Goal: Transaction & Acquisition: Subscribe to service/newsletter

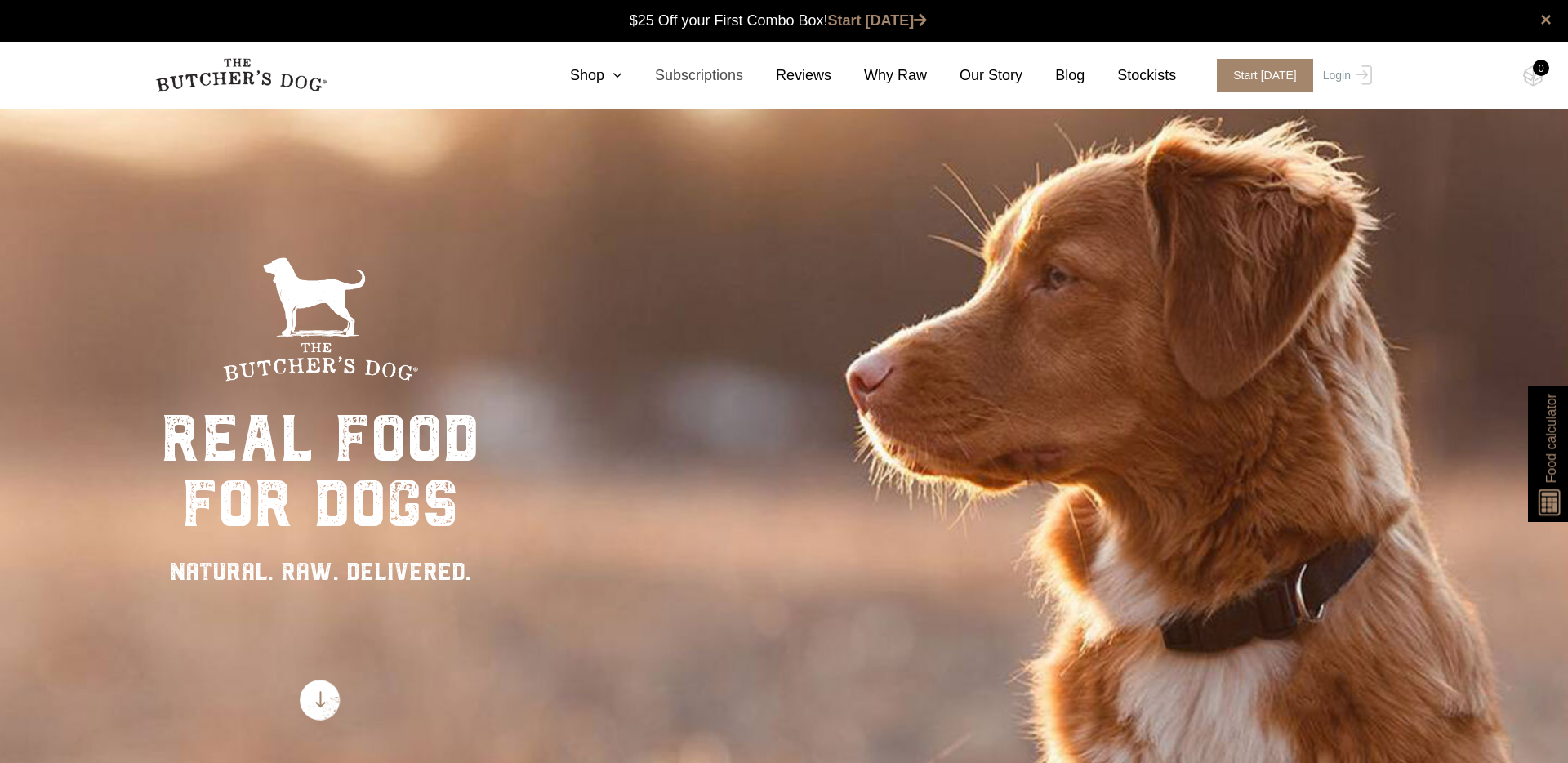
click at [714, 77] on link "Subscriptions" at bounding box center [683, 75] width 121 height 22
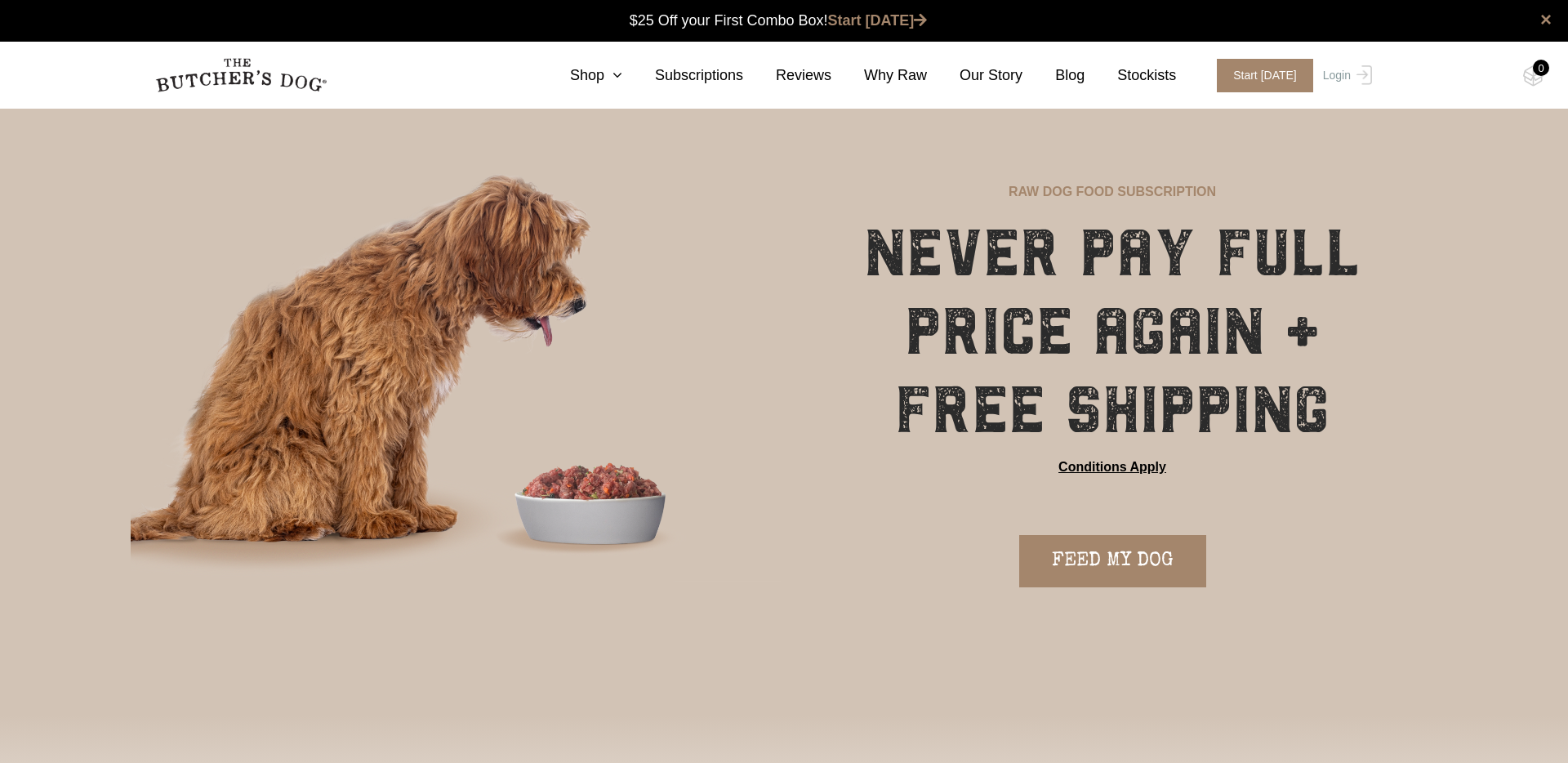
scroll to position [1, 0]
click at [1150, 570] on link "FEED MY DOG" at bounding box center [1112, 560] width 187 height 52
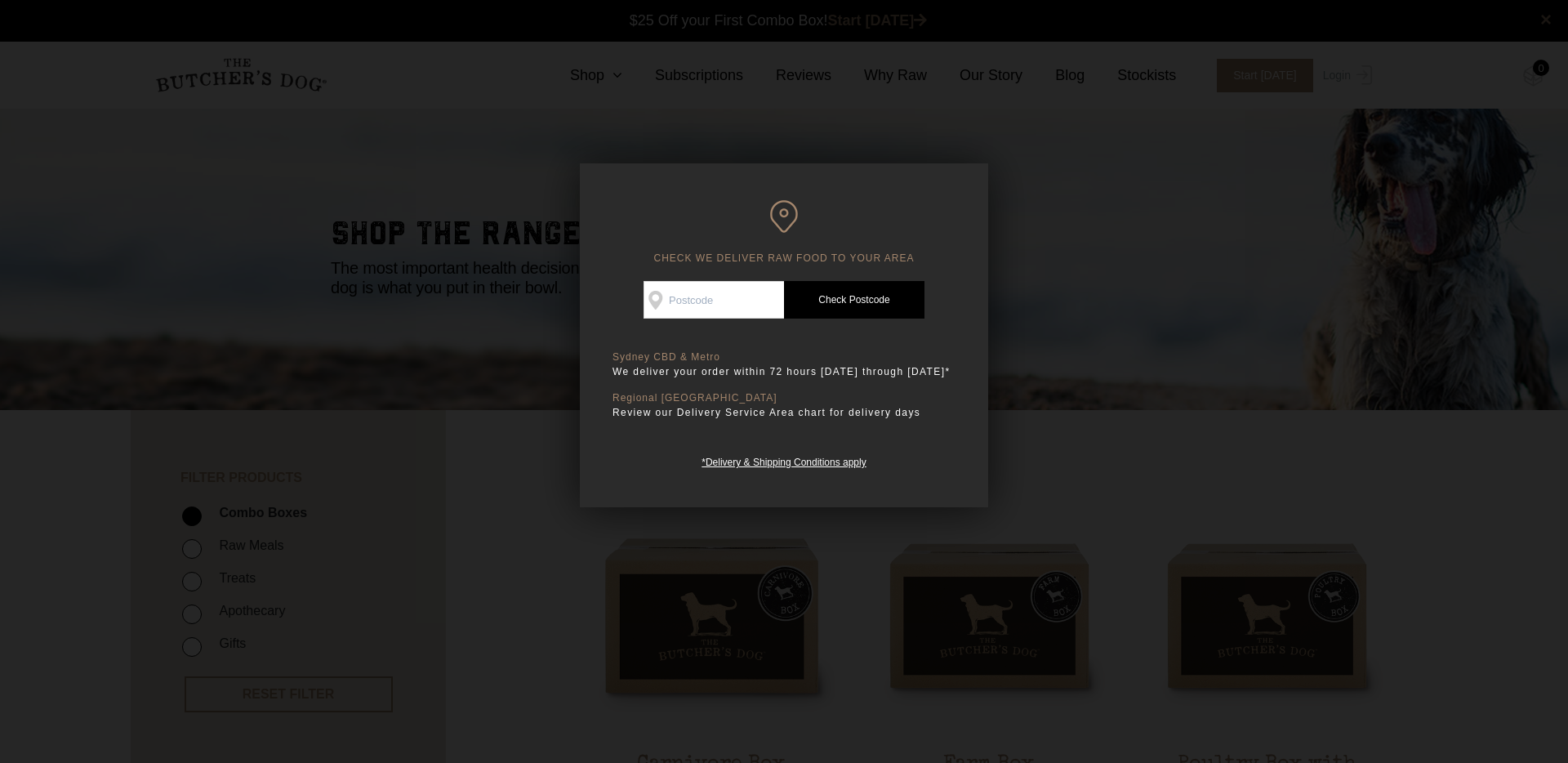
scroll to position [1, 0]
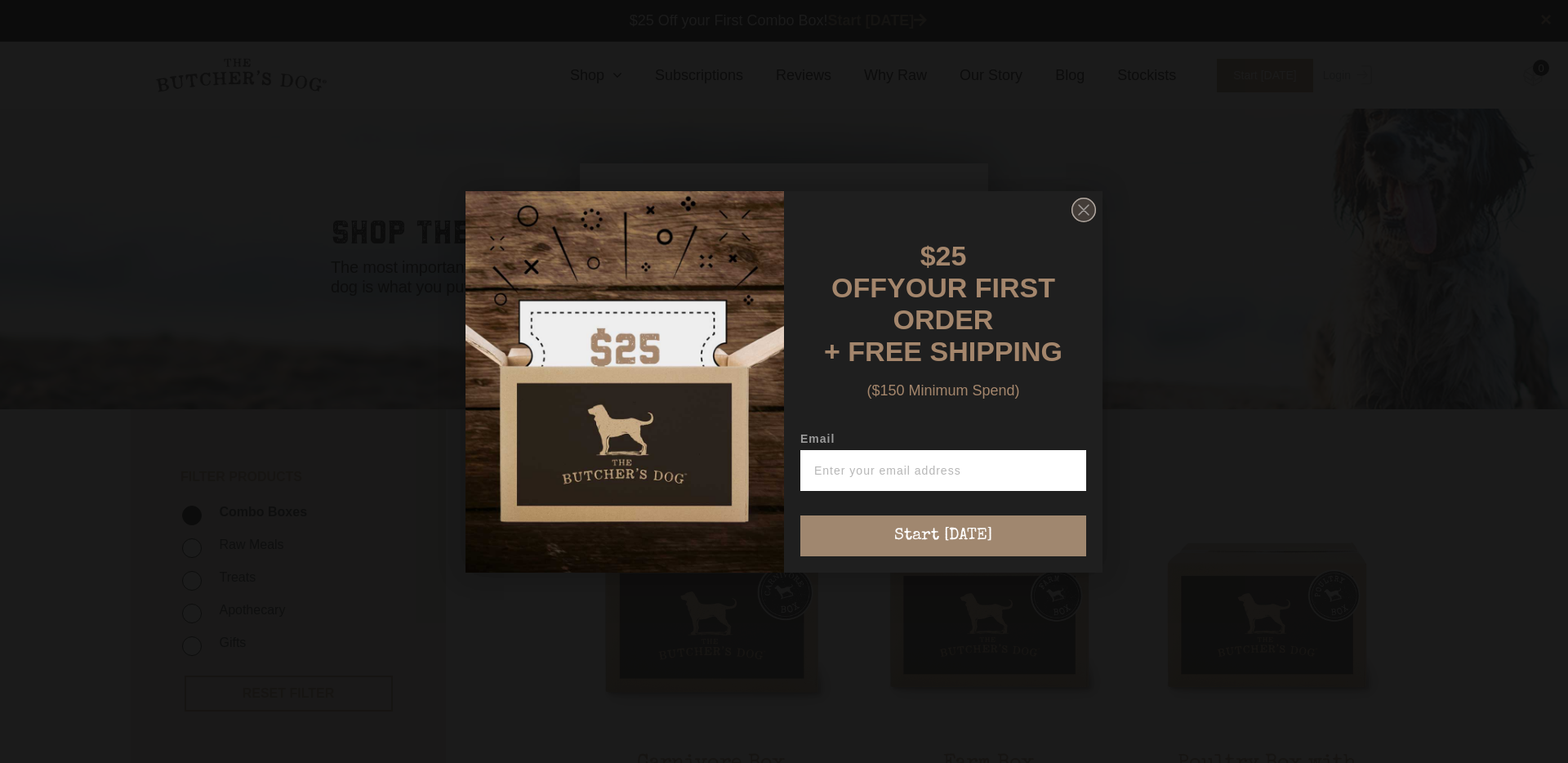
click at [1080, 222] on circle "Close dialog" at bounding box center [1084, 209] width 24 height 24
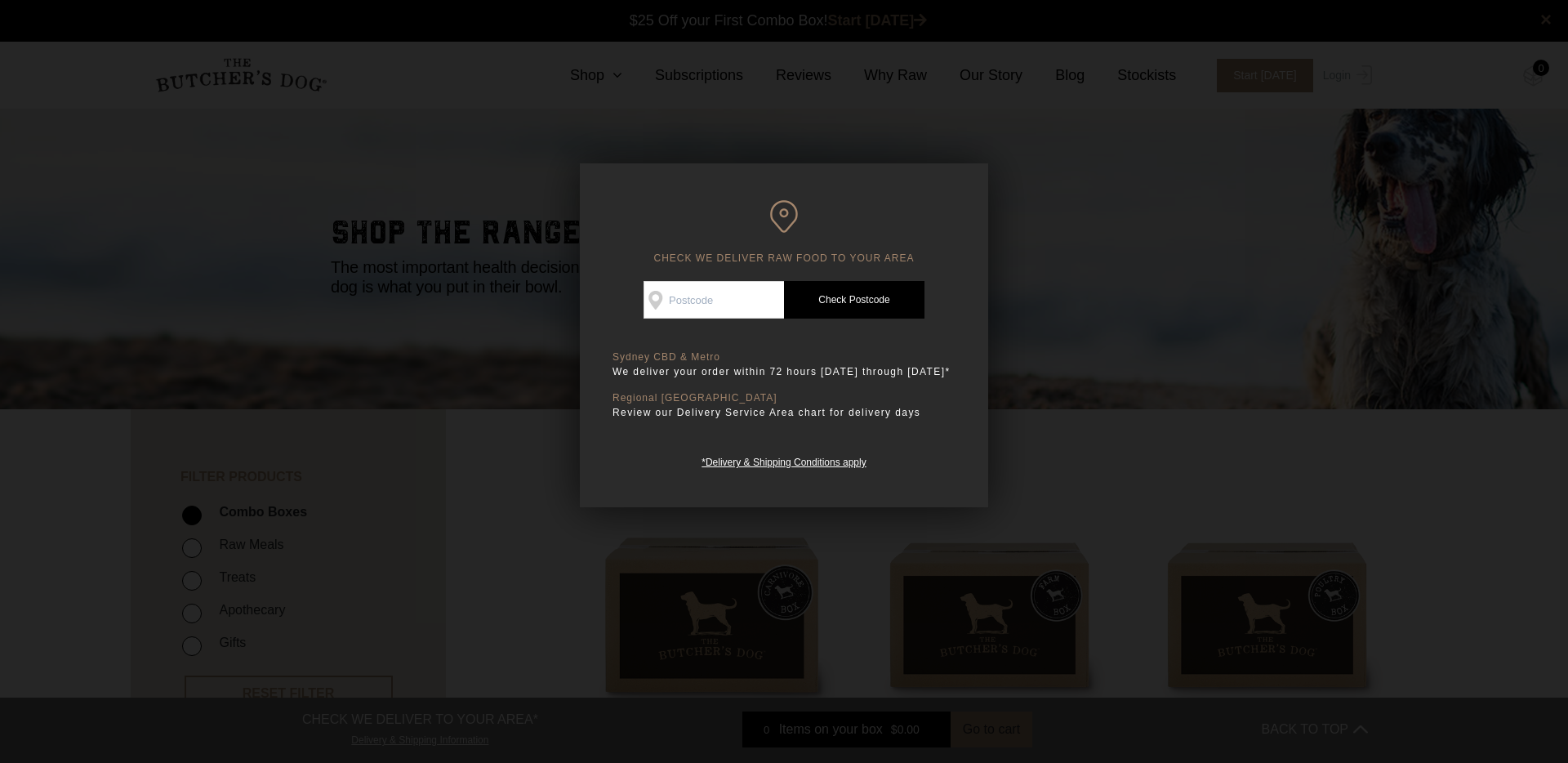
click at [666, 292] on input "Check Availability At" at bounding box center [714, 299] width 140 height 37
type input "2046"
click at [868, 301] on link "Check Postcode" at bounding box center [854, 299] width 140 height 37
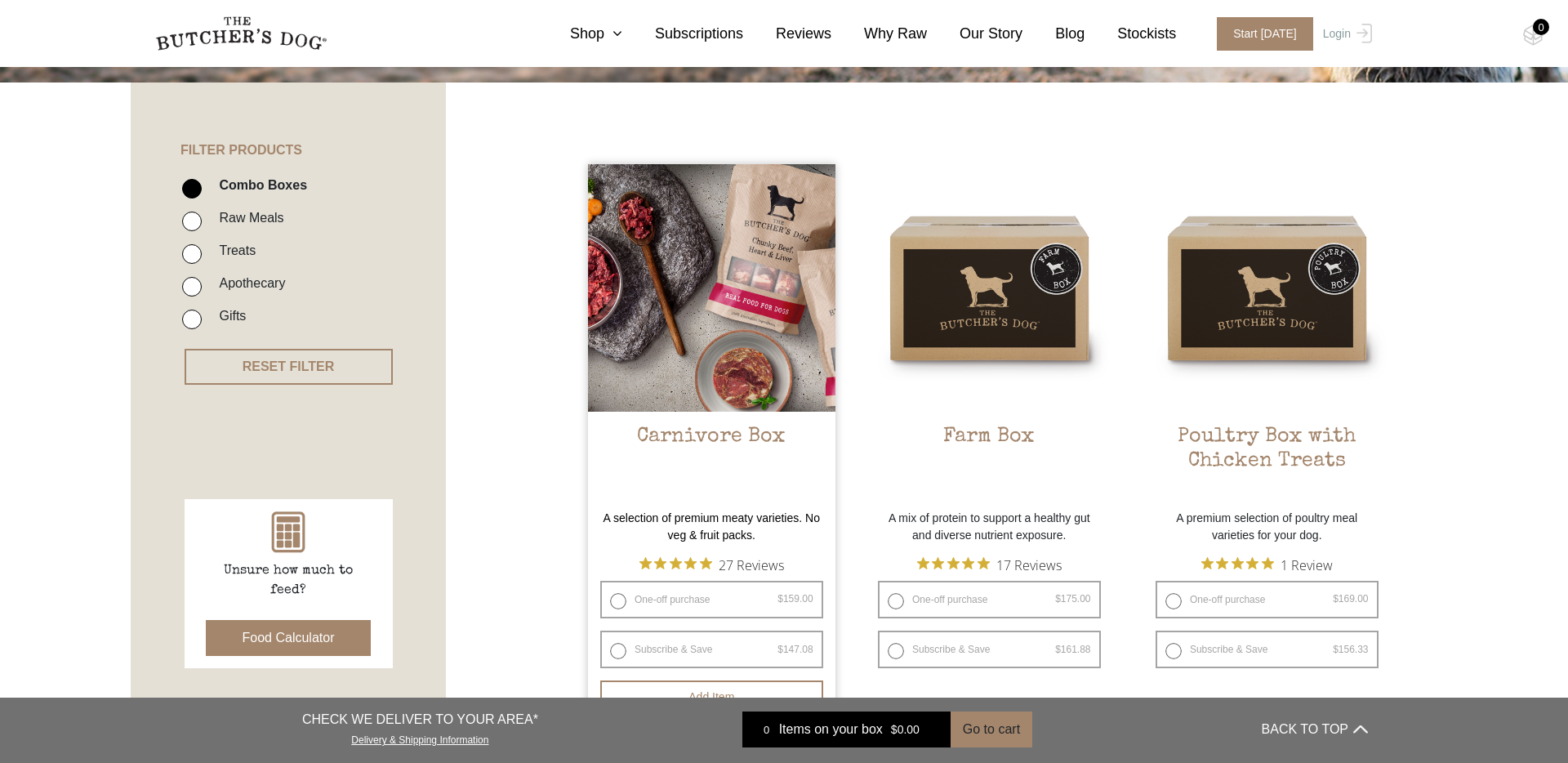
scroll to position [345, 0]
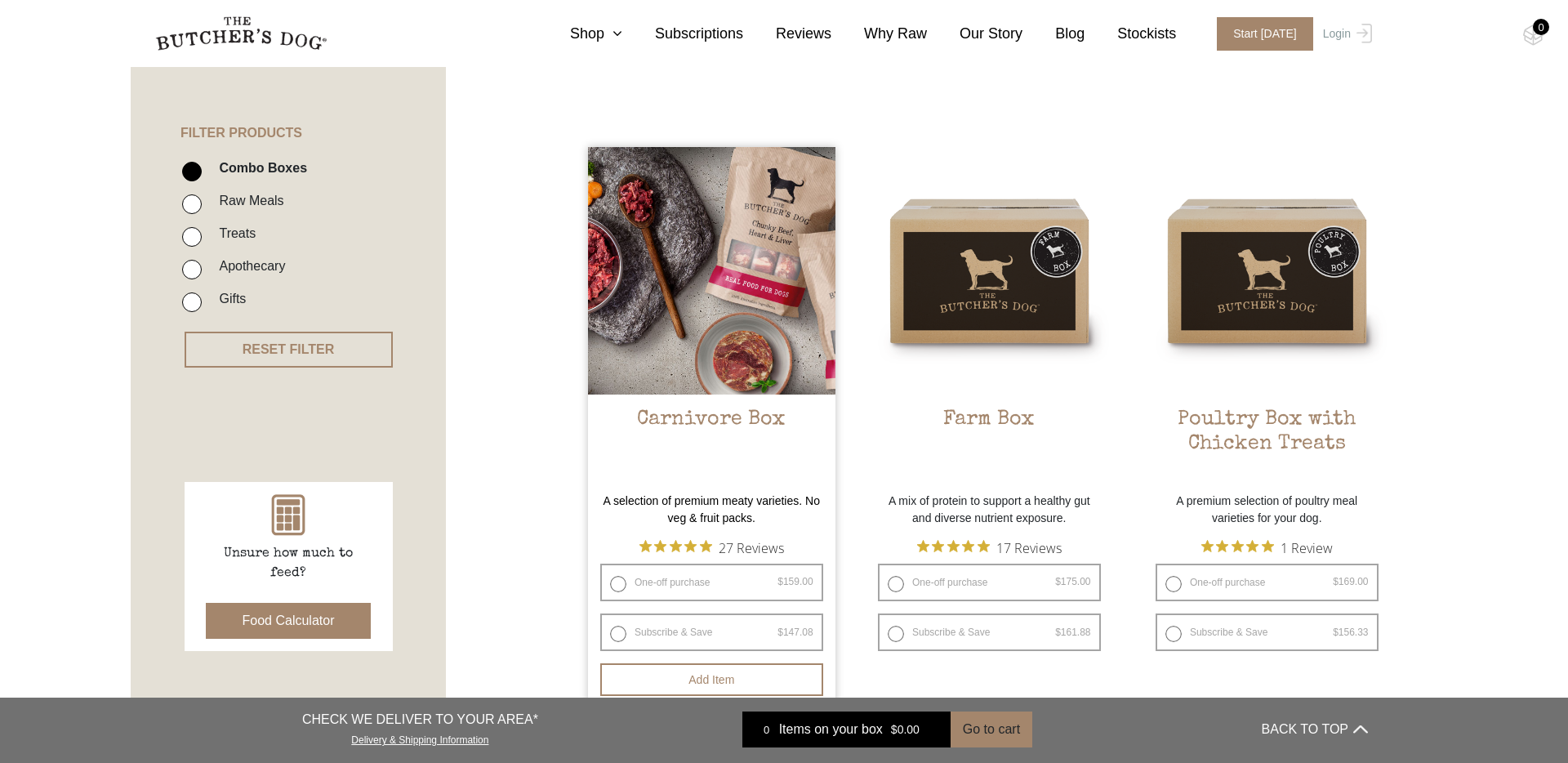
click at [726, 313] on img at bounding box center [712, 271] width 248 height 248
